Goal: Browse casually

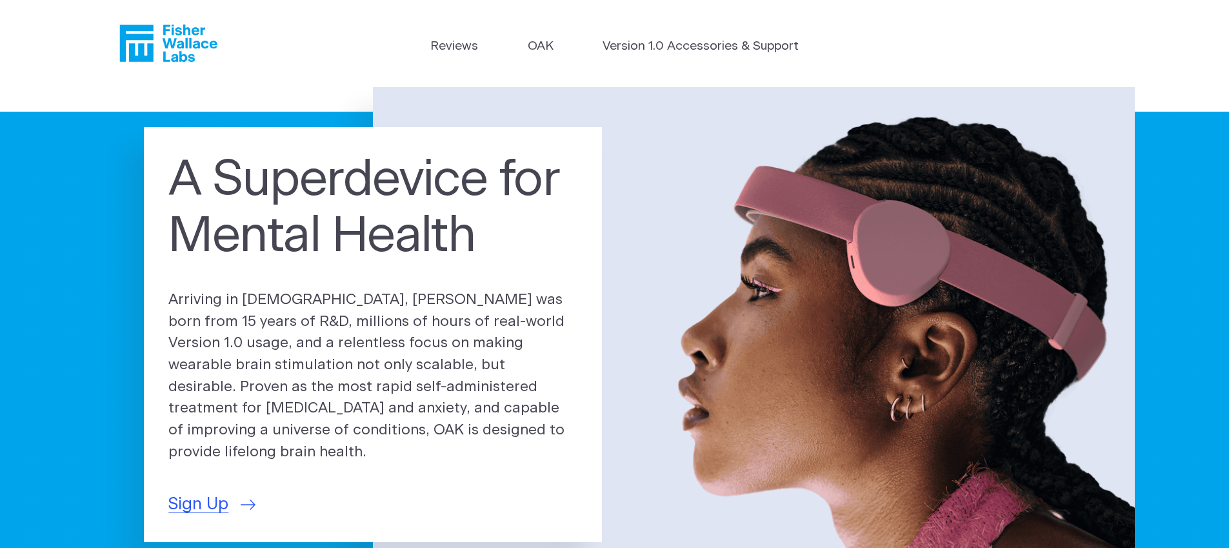
click at [188, 48] on icon "Fisher Wallace" at bounding box center [168, 43] width 98 height 37
